Goal: Task Accomplishment & Management: Use online tool/utility

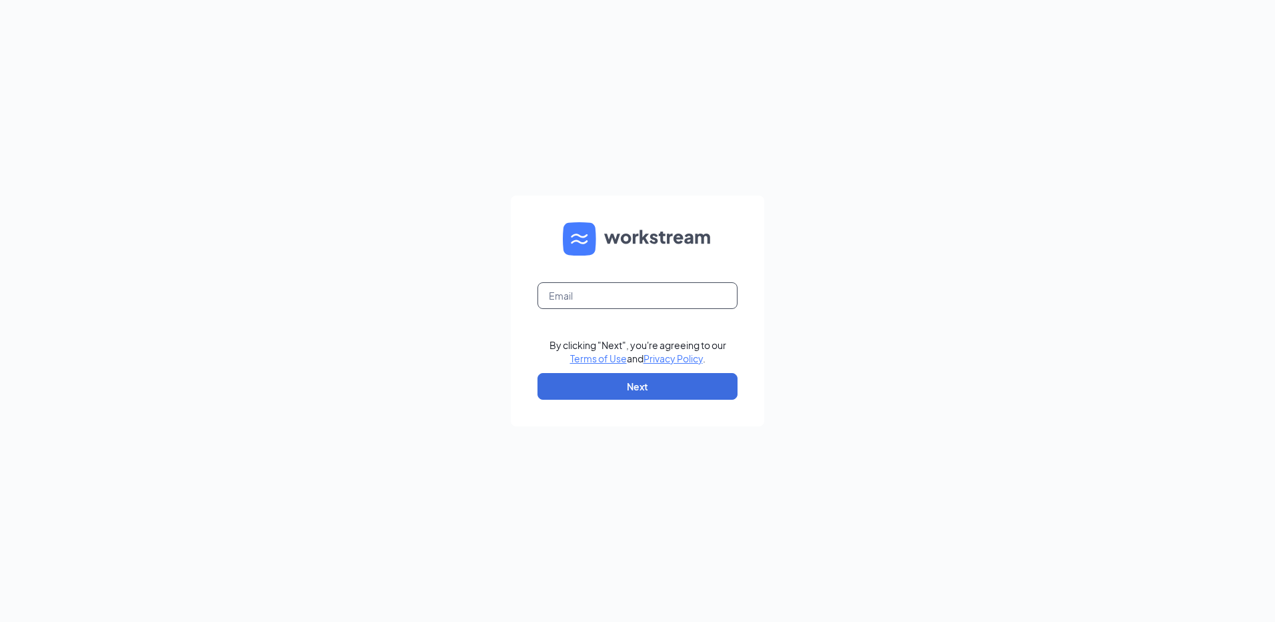
drag, startPoint x: 648, startPoint y: 297, endPoint x: 836, endPoint y: 298, distance: 188.1
click at [648, 297] on input "text" at bounding box center [638, 295] width 200 height 27
type input "[EMAIL_ADDRESS][DOMAIN_NAME]"
click at [656, 388] on button "Next" at bounding box center [638, 386] width 200 height 27
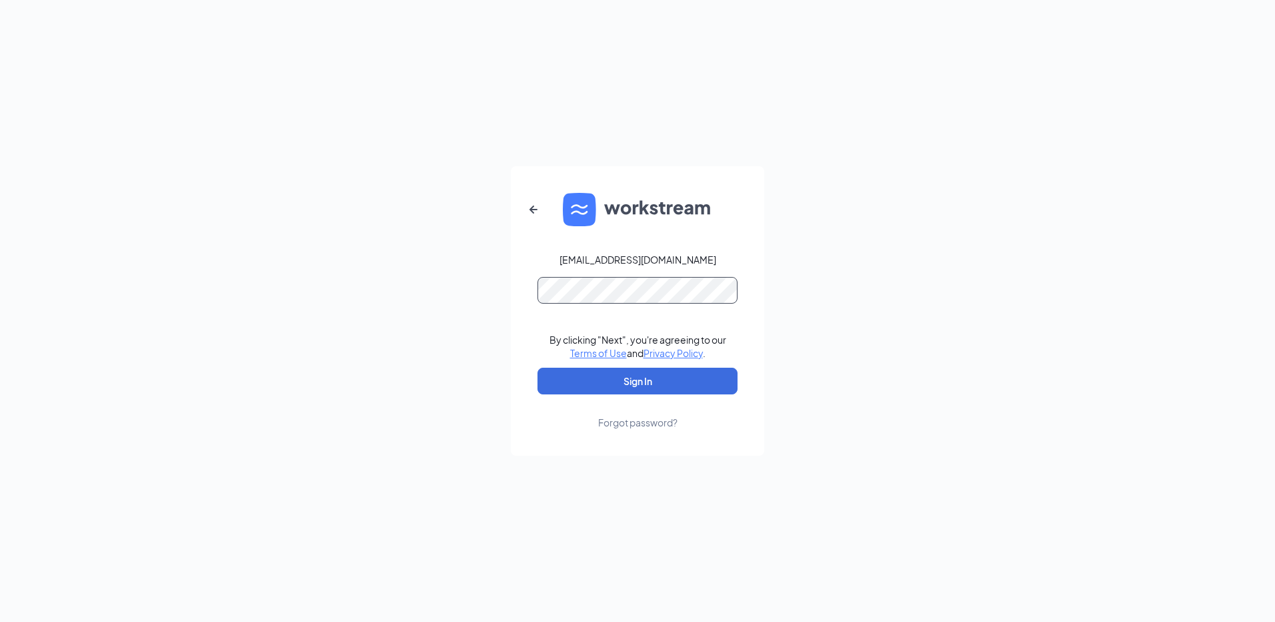
click at [538, 368] on button "Sign In" at bounding box center [638, 381] width 200 height 27
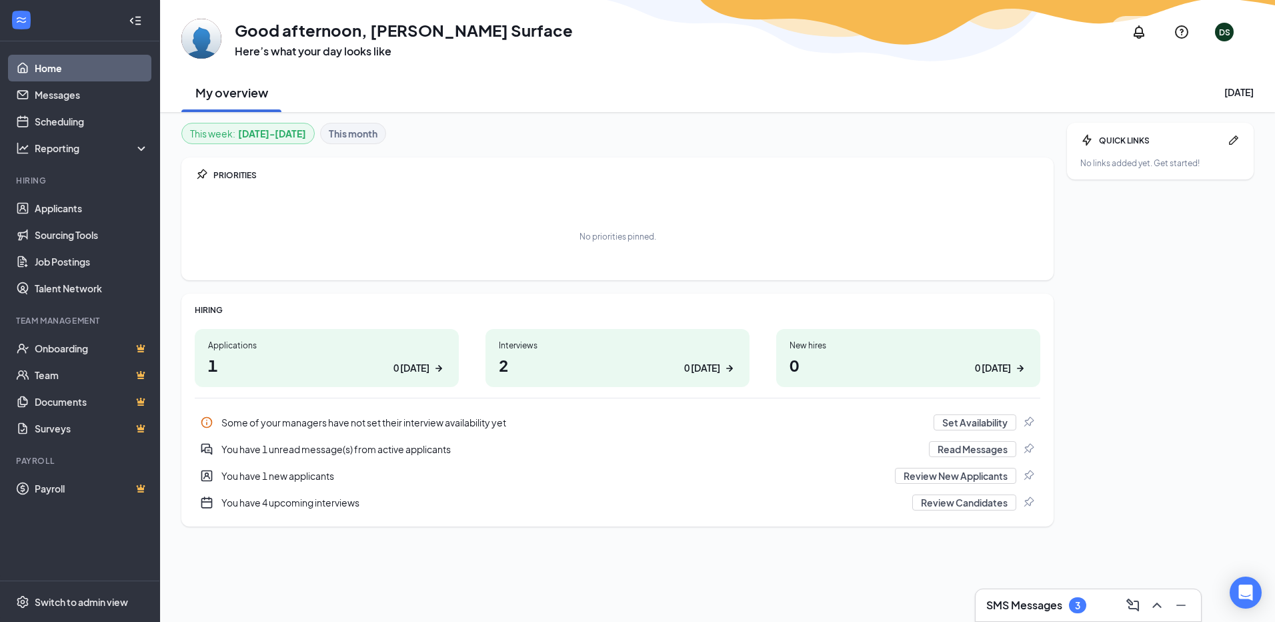
click at [420, 370] on div "0 today" at bounding box center [412, 368] width 36 height 14
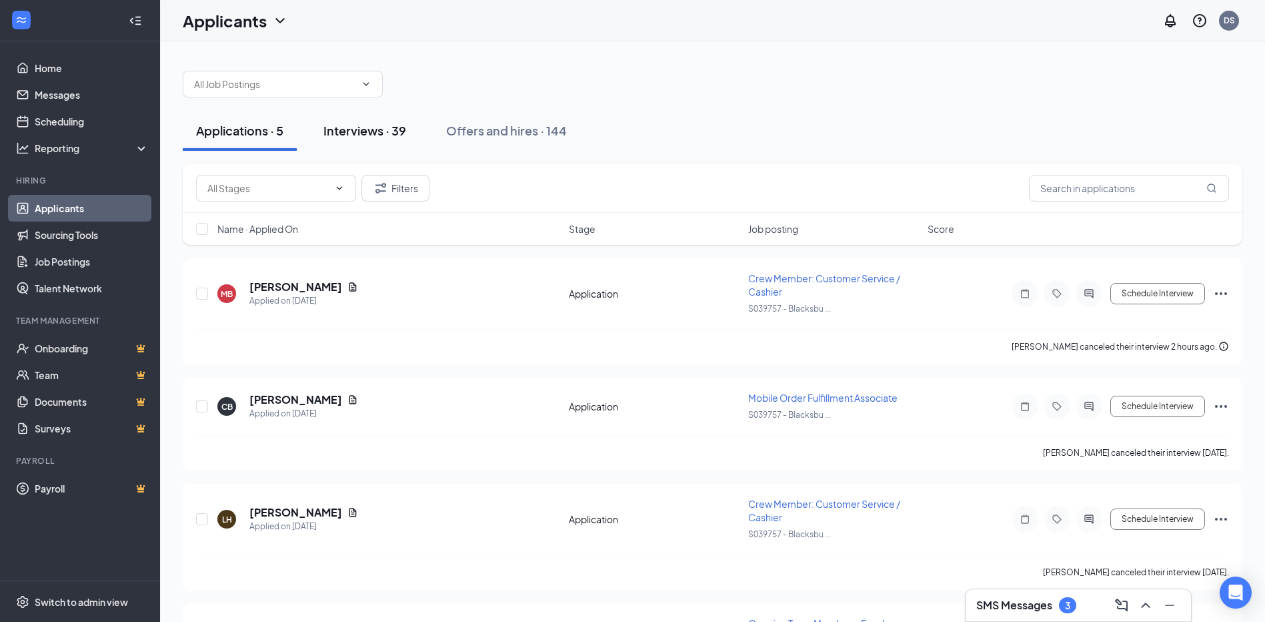
click at [390, 131] on div "Interviews · 39" at bounding box center [365, 130] width 83 height 17
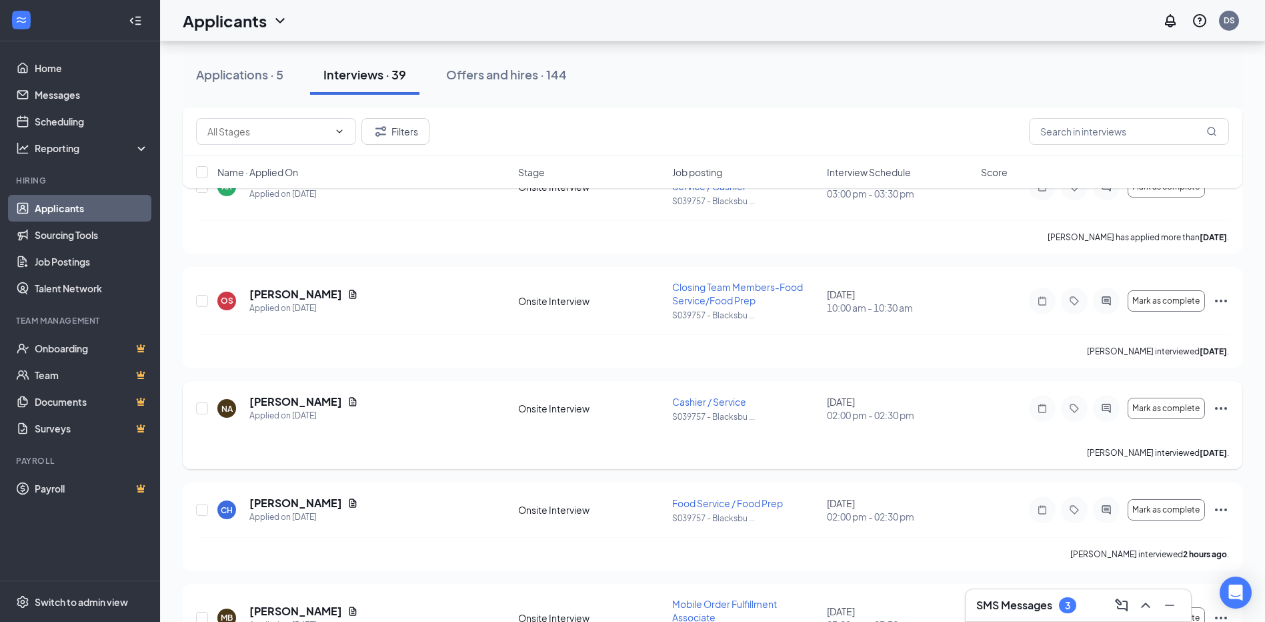
scroll to position [400, 0]
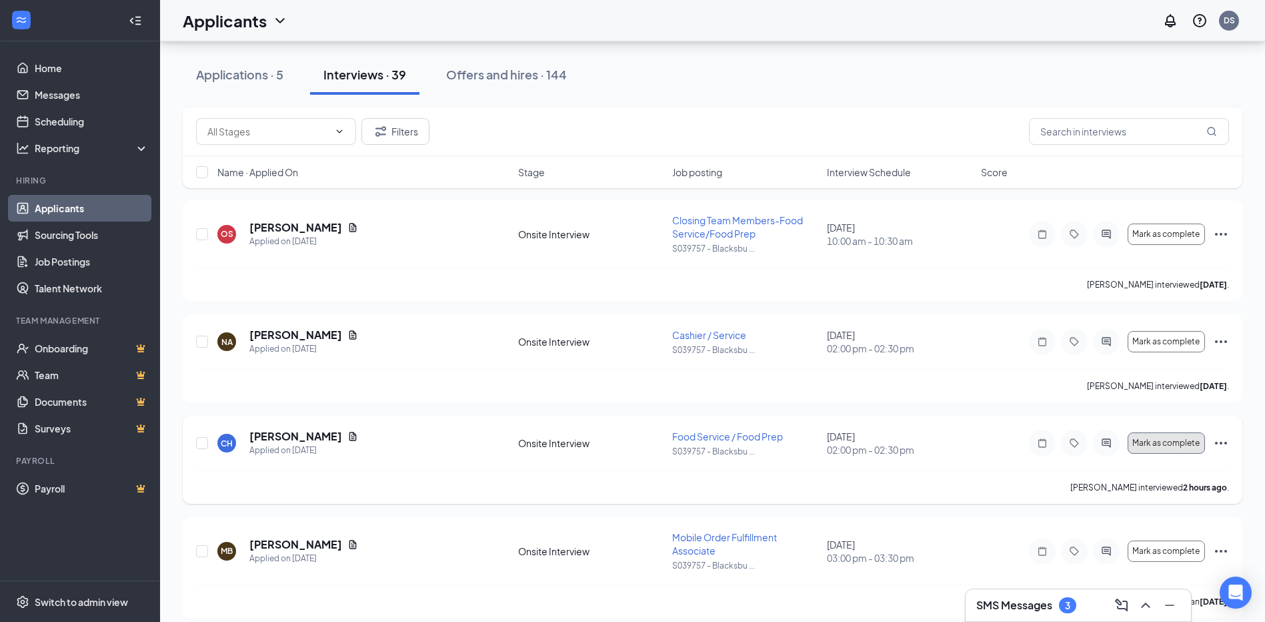
click at [1177, 448] on button "Mark as complete" at bounding box center [1166, 442] width 77 height 21
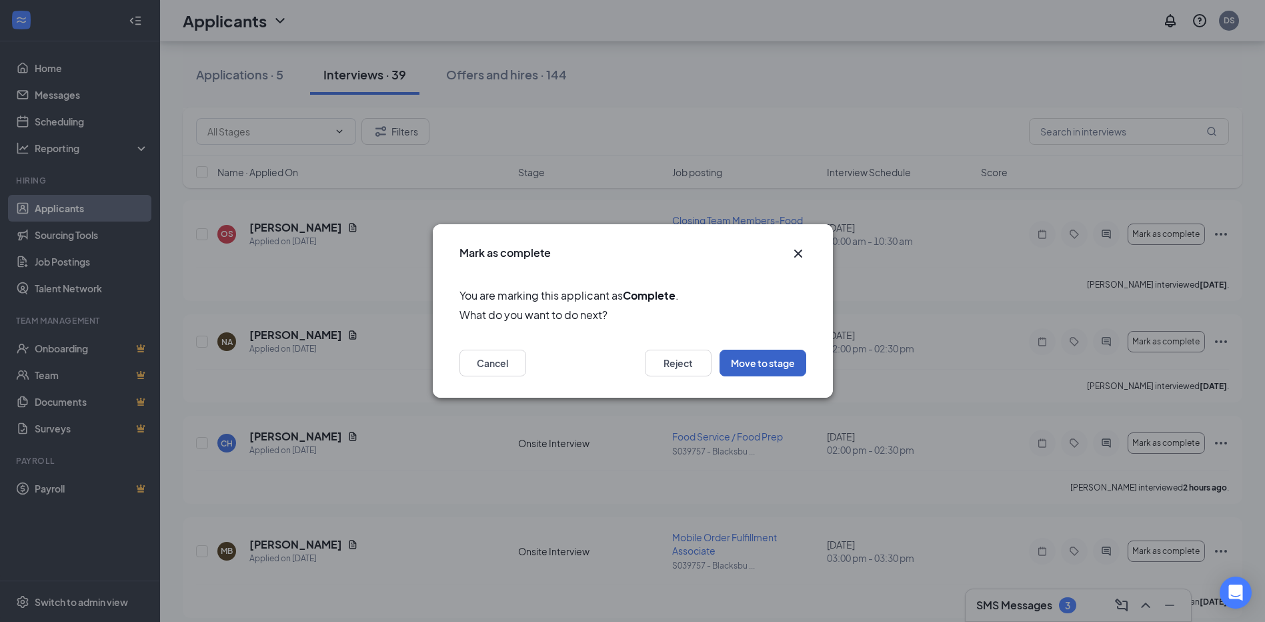
click at [783, 367] on button "Move to stage" at bounding box center [763, 363] width 87 height 27
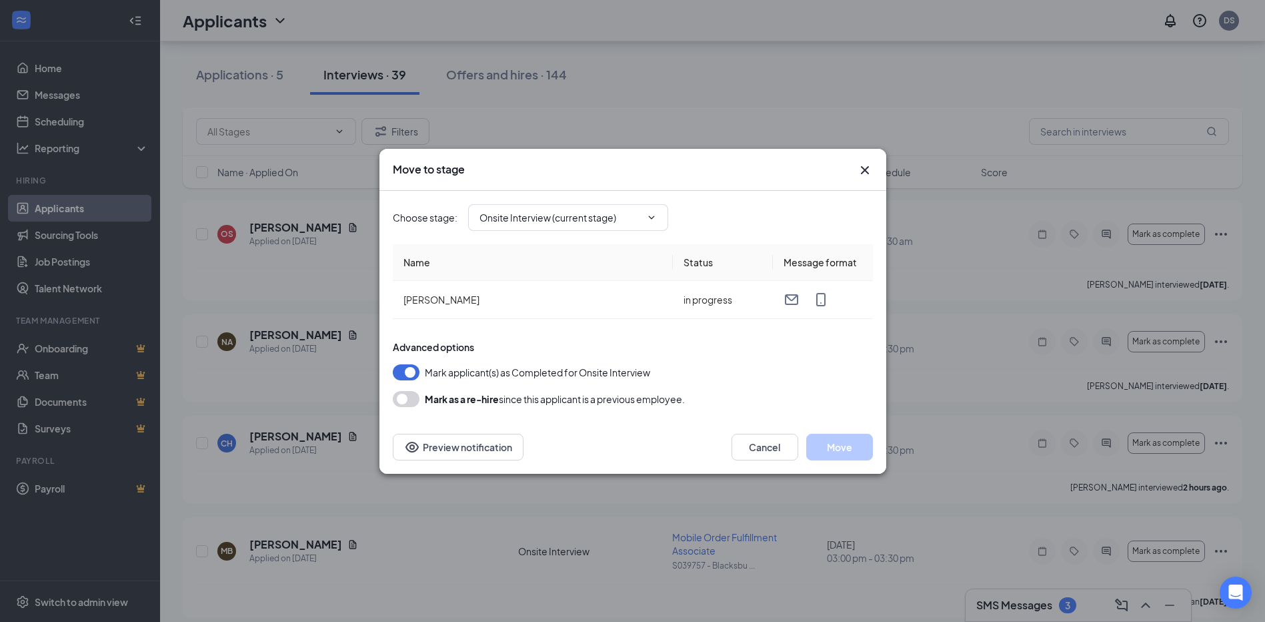
type input "Hiring Complete (final stage)"
click at [582, 216] on input "Hiring Complete (final stage)" at bounding box center [560, 217] width 161 height 15
click at [584, 222] on input "Hiring Complete (final stage)" at bounding box center [560, 217] width 161 height 15
click at [857, 455] on button "Move" at bounding box center [839, 447] width 67 height 27
